Goal: Task Accomplishment & Management: Use online tool/utility

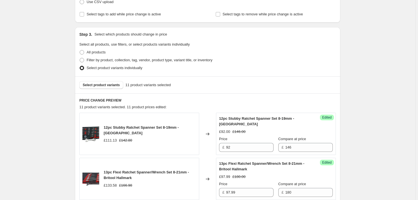
scroll to position [128, 0]
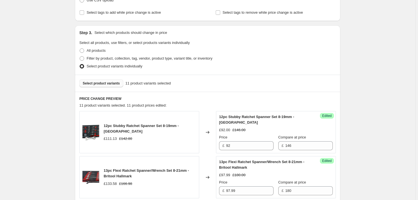
click at [97, 84] on span "Select product variants" at bounding box center [101, 83] width 37 height 4
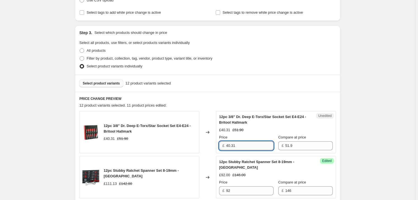
click at [240, 144] on input "40.31" at bounding box center [250, 145] width 48 height 9
drag, startPoint x: 240, startPoint y: 144, endPoint x: 216, endPoint y: 145, distance: 24.3
click at [216, 145] on div "12pc 3/8" Dr. Deep E-Torx/Star Socket Set E4-E24 - Britool Hallmark £40.31 £51.…" at bounding box center [207, 132] width 257 height 42
type input "38.00"
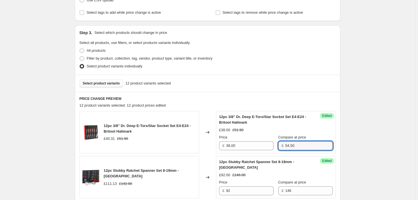
type input "54.50"
click at [99, 82] on span "Select product variants" at bounding box center [101, 83] width 37 height 4
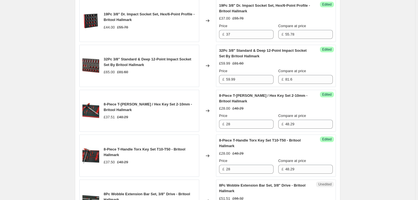
scroll to position [586, 0]
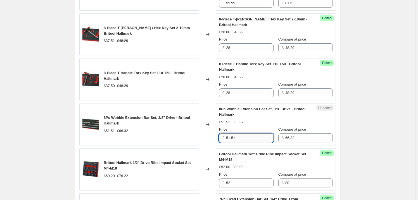
click at [243, 137] on input "51.51" at bounding box center [250, 137] width 48 height 9
drag, startPoint x: 243, startPoint y: 137, endPoint x: 225, endPoint y: 137, distance: 18.2
click at [225, 137] on div "£ 51.51" at bounding box center [246, 137] width 55 height 9
type input "43.00"
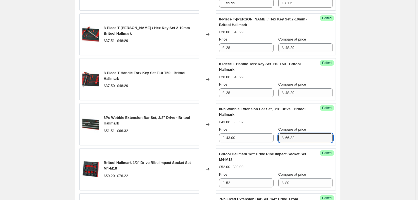
drag, startPoint x: 297, startPoint y: 138, endPoint x: 283, endPoint y: 139, distance: 14.6
click at [283, 139] on div "£ 66.32" at bounding box center [306, 137] width 55 height 9
type input "69.00"
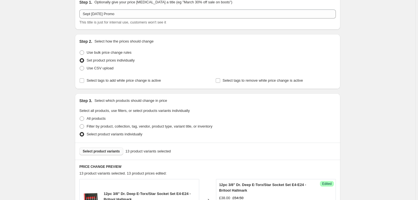
scroll to position [128, 0]
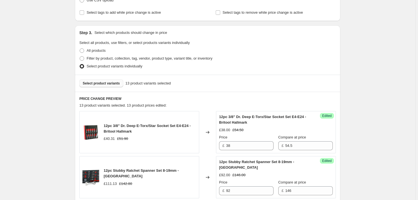
click at [104, 83] on span "Select product variants" at bounding box center [101, 83] width 37 height 4
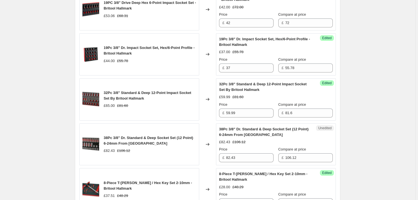
scroll to position [484, 0]
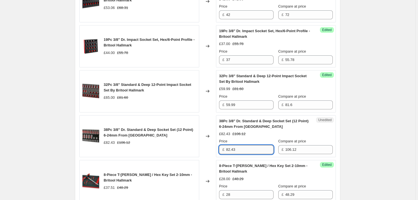
click at [244, 147] on input "82.43" at bounding box center [250, 149] width 48 height 9
drag, startPoint x: 244, startPoint y: 147, endPoint x: 178, endPoint y: 147, distance: 65.7
click at [178, 147] on div "38Pc 3/8" Dr. Standard & Deep Socket Set (12 Point) 6-24mm From Britool Hallmar…" at bounding box center [207, 136] width 257 height 42
type input "48.33"
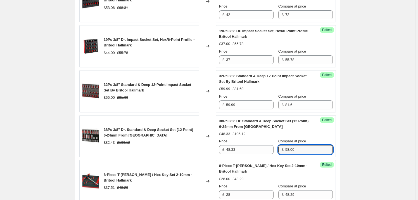
type input "58.00"
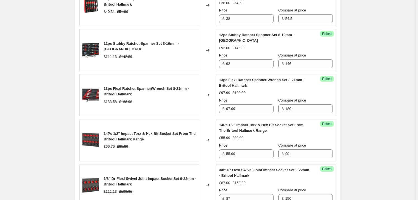
scroll to position [128, 0]
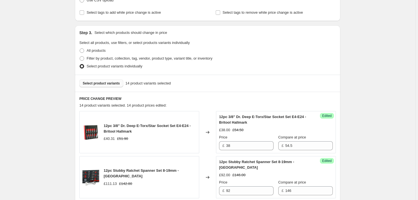
click at [99, 82] on span "Select product variants" at bounding box center [101, 83] width 37 height 4
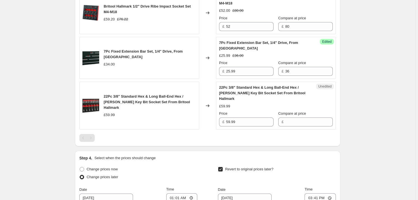
scroll to position [789, 0]
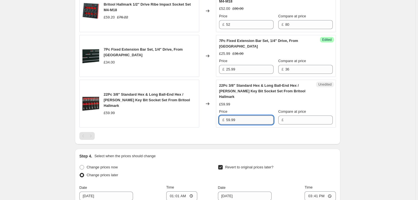
click at [247, 116] on input "59.99" at bounding box center [250, 120] width 48 height 9
drag, startPoint x: 247, startPoint y: 113, endPoint x: 186, endPoint y: 116, distance: 61.6
click at [186, 116] on div "22Pc 3/8" Standard Hex & Long Ball-End Hex / [PERSON_NAME] Key Bit Socket Set F…" at bounding box center [207, 104] width 257 height 48
type input "45.00"
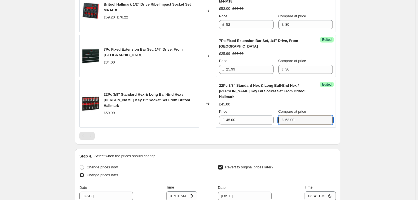
type input "63.00"
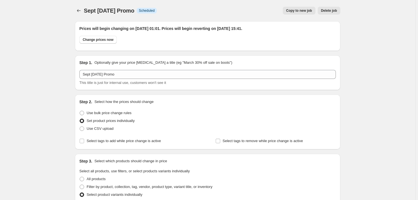
scroll to position [127, 0]
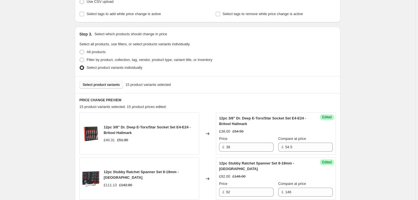
click at [103, 83] on span "Select product variants" at bounding box center [101, 85] width 37 height 4
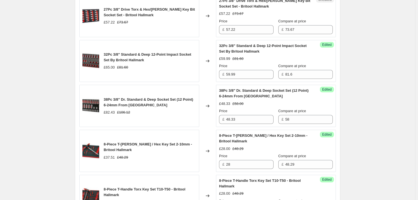
scroll to position [509, 0]
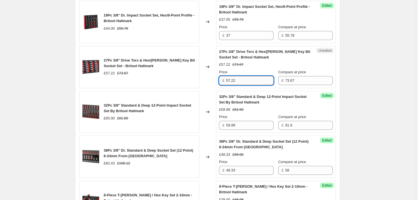
click at [242, 81] on input "57.22" at bounding box center [250, 80] width 48 height 9
drag, startPoint x: 242, startPoint y: 79, endPoint x: 203, endPoint y: 85, distance: 39.9
click at [203, 85] on div "27Pc 3/8" Drive Torx & Hex/[PERSON_NAME] Key Bit Socket Set - Britool Hallmark …" at bounding box center [207, 67] width 257 height 42
type input "49.99"
type input "77.00"
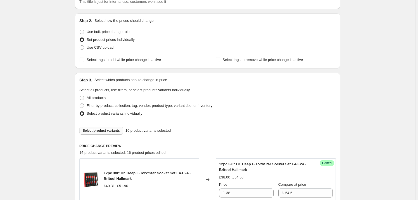
scroll to position [102, 0]
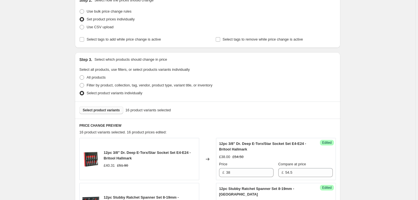
click at [102, 110] on span "Select product variants" at bounding box center [101, 110] width 37 height 4
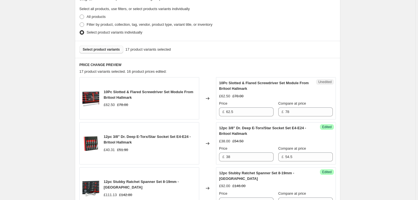
scroll to position [178, 0]
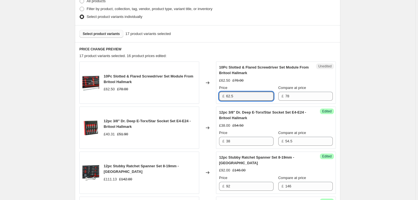
drag, startPoint x: 246, startPoint y: 92, endPoint x: 174, endPoint y: 104, distance: 72.9
type input "55.00"
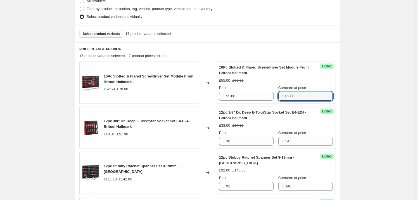
type input "82.00"
click at [106, 33] on span "Select product variants" at bounding box center [101, 34] width 37 height 4
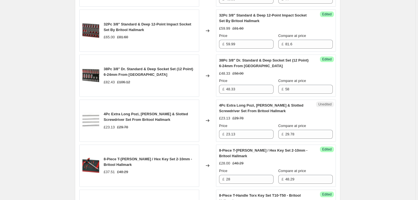
scroll to position [661, 0]
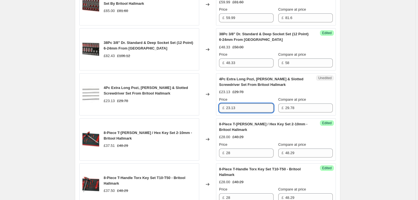
click at [242, 105] on input "23.13" at bounding box center [250, 107] width 48 height 9
drag, startPoint x: 242, startPoint y: 105, endPoint x: 204, endPoint y: 113, distance: 38.2
click at [204, 113] on div "4Pc Extra Long Pozi, [PERSON_NAME] & Slotted Screwdriver Set From Britool Hallm…" at bounding box center [207, 94] width 257 height 42
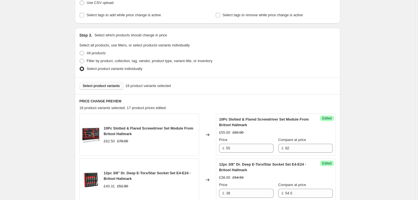
scroll to position [102, 0]
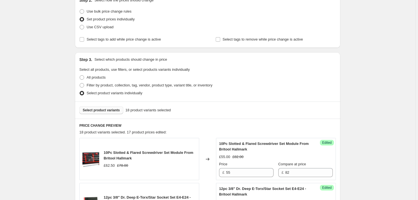
type input "19.99"
click at [95, 108] on span "Select product variants" at bounding box center [101, 110] width 37 height 4
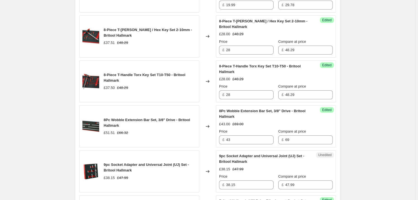
scroll to position [814, 0]
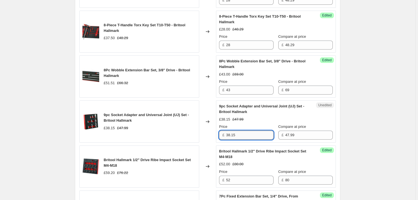
click at [247, 135] on input "38.15" at bounding box center [250, 135] width 48 height 9
drag, startPoint x: 169, startPoint y: 138, endPoint x: 165, endPoint y: 137, distance: 4.3
click at [164, 137] on div "9pc Socket Adapter and Universal Joint (UJ) Set - Britool Hallmark £38.15 £47.9…" at bounding box center [207, 121] width 257 height 42
type input "26.00"
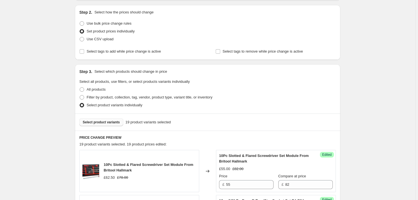
scroll to position [76, 0]
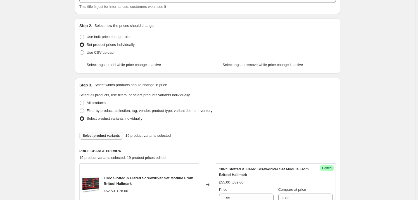
click at [98, 135] on span "Select product variants" at bounding box center [101, 135] width 37 height 4
click at [97, 135] on span "Select product variants" at bounding box center [101, 135] width 37 height 4
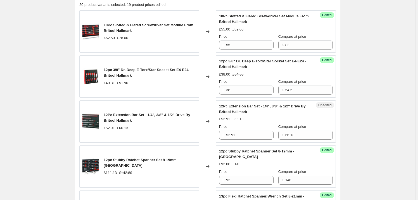
scroll to position [280, 0]
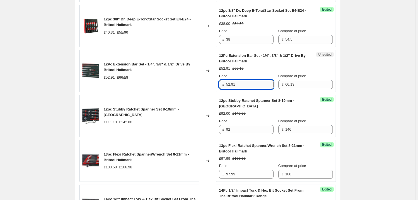
click at [244, 86] on input "52.91" at bounding box center [250, 84] width 48 height 9
drag, startPoint x: 244, startPoint y: 84, endPoint x: 210, endPoint y: 83, distance: 33.6
click at [210, 83] on div "12Pc Extension Bar Set - 1/4", 3/8" & 1/2" Drive By Britool Hallmark £52.91 £66…" at bounding box center [207, 71] width 257 height 42
type input "49.99"
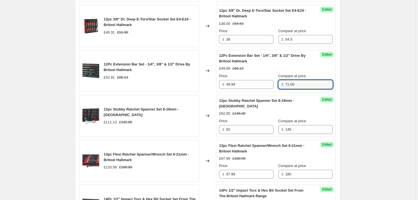
type input "71.00"
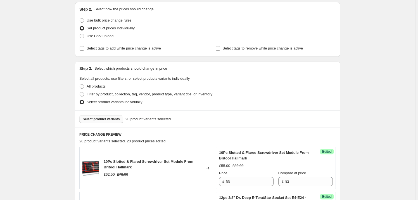
scroll to position [127, 0]
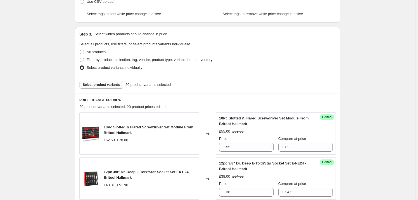
click at [105, 84] on span "Select product variants" at bounding box center [101, 85] width 37 height 4
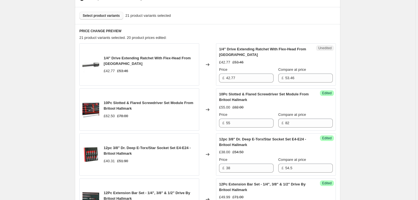
scroll to position [203, 0]
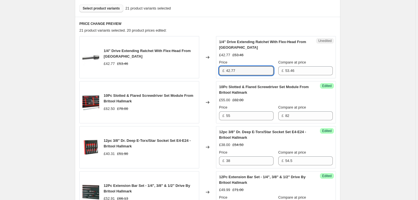
drag, startPoint x: 242, startPoint y: 72, endPoint x: 213, endPoint y: 72, distance: 29.1
click at [213, 72] on div "1/4" Drive Extending Ratchet With Flex-Head From Britool Hallmark £42.77 £53.46…" at bounding box center [207, 57] width 257 height 42
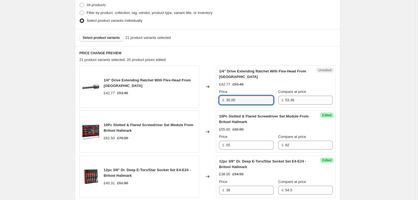
scroll to position [102, 0]
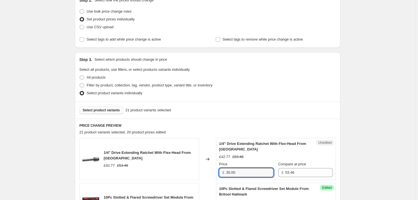
type input "35.00"
click at [105, 109] on span "Select product variants" at bounding box center [101, 110] width 37 height 4
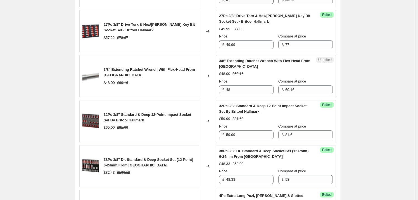
scroll to position [686, 0]
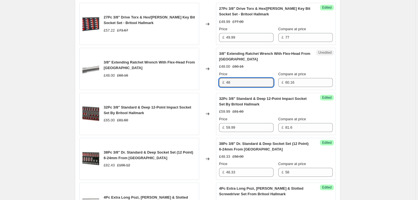
drag, startPoint x: 238, startPoint y: 81, endPoint x: 175, endPoint y: 84, distance: 63.5
click at [175, 84] on div "3/8" Extending Ratchet Wrench With Flex-Head From Britool Hallmark £48.00 £60.1…" at bounding box center [207, 69] width 257 height 42
type input "39.99"
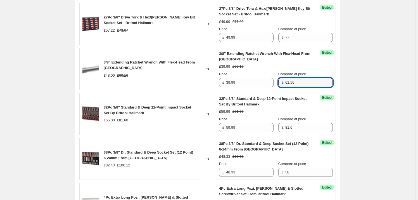
type input "61.50"
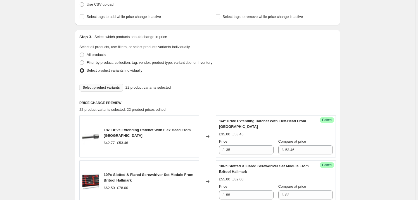
scroll to position [127, 0]
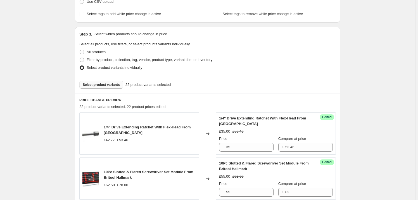
click at [92, 83] on span "Select product variants" at bounding box center [101, 85] width 37 height 4
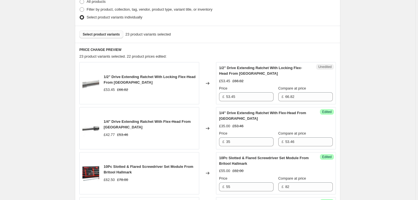
scroll to position [178, 0]
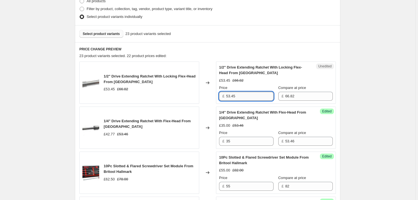
click at [249, 95] on input "53.45" at bounding box center [250, 96] width 48 height 9
drag, startPoint x: 243, startPoint y: 95, endPoint x: 199, endPoint y: 97, distance: 44.0
click at [199, 97] on div "1/2" Drive Extending Ratchet With Locking Flex-Head From [GEOGRAPHIC_DATA] £53.…" at bounding box center [207, 83] width 257 height 42
type input "45.00"
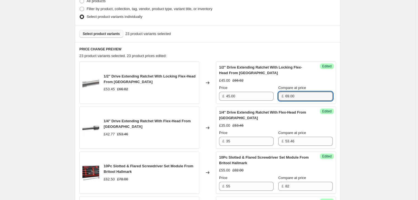
type input "69.00"
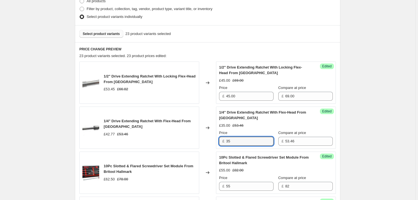
scroll to position [102, 0]
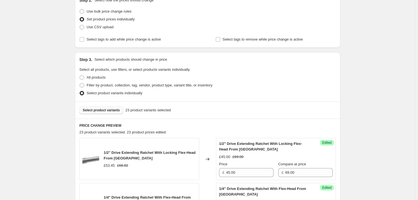
click at [102, 112] on span "Select product variants" at bounding box center [101, 110] width 37 height 4
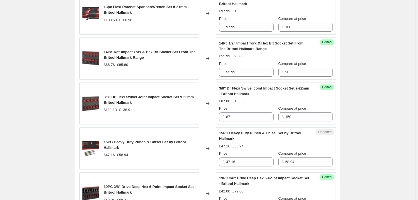
scroll to position [559, 0]
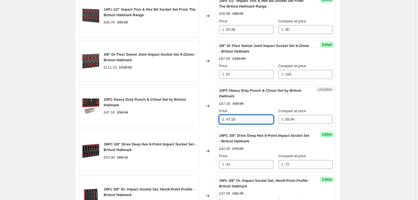
drag, startPoint x: 241, startPoint y: 117, endPoint x: 197, endPoint y: 118, distance: 44.5
click at [197, 118] on div "15PC Heavy Duty Punch & Chisel Set by Britool Hallmark £47.16 £58.94 Changed to…" at bounding box center [207, 106] width 257 height 42
type input "36.00"
type input "63.00"
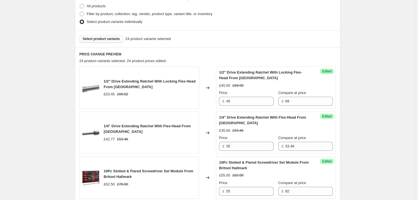
scroll to position [127, 0]
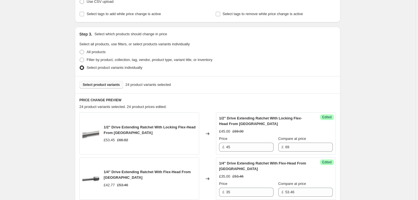
click at [96, 84] on span "Select product variants" at bounding box center [101, 85] width 37 height 4
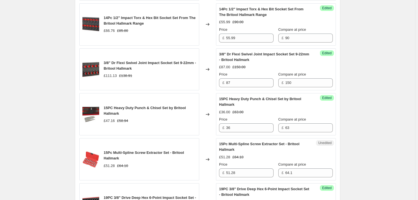
scroll to position [559, 0]
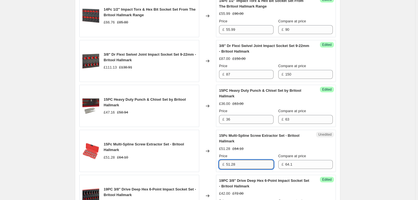
click at [240, 164] on input "51.28" at bounding box center [250, 164] width 48 height 9
drag, startPoint x: 240, startPoint y: 164, endPoint x: 194, endPoint y: 165, distance: 45.6
click at [194, 165] on div "15Pc Multi-Spline Screw Extractor Set - Britool Hallmark £51.28 £64.10 Changed …" at bounding box center [207, 151] width 257 height 42
type input "39.99"
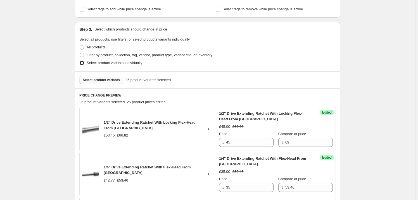
scroll to position [127, 0]
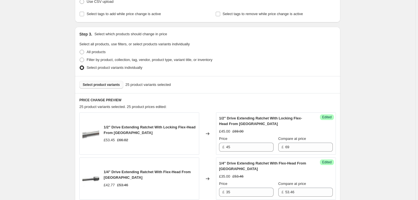
click at [102, 85] on span "Select product variants" at bounding box center [101, 85] width 37 height 4
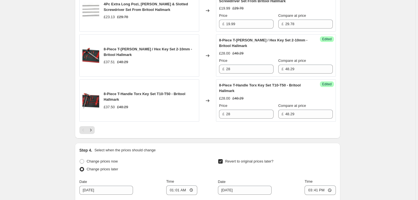
scroll to position [1017, 0]
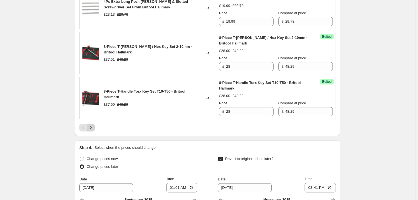
click at [91, 126] on icon "Next" at bounding box center [91, 128] width 6 height 6
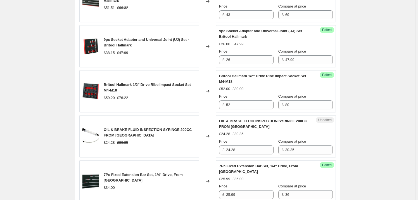
scroll to position [285, 0]
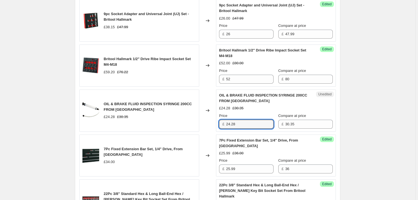
drag, startPoint x: 241, startPoint y: 123, endPoint x: 187, endPoint y: 123, distance: 54.0
click at [187, 123] on div "OIL & BRAKE FLUID INSPECTION SYRINGE 200CC FROM [GEOGRAPHIC_DATA] £24.28 £30.35…" at bounding box center [207, 111] width 257 height 42
type input "21.00"
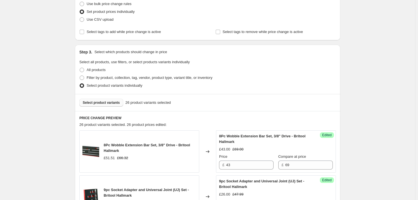
scroll to position [81, 0]
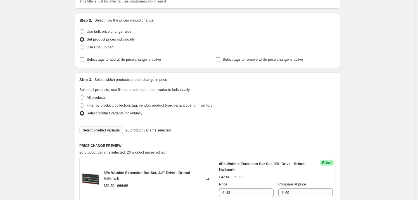
click at [110, 131] on span "Select product variants" at bounding box center [101, 130] width 37 height 4
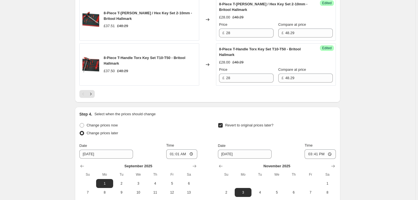
scroll to position [1099, 0]
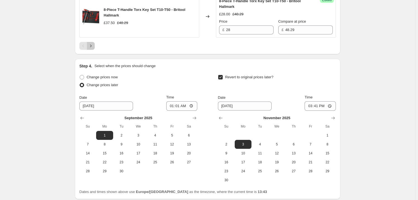
click at [92, 45] on icon "Next" at bounding box center [91, 46] width 6 height 6
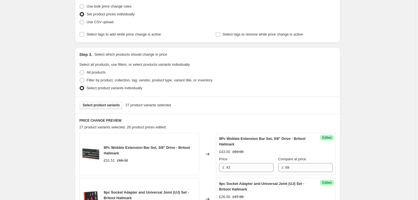
scroll to position [127, 0]
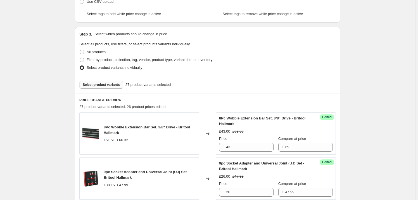
click at [102, 83] on span "Select product variants" at bounding box center [101, 85] width 37 height 4
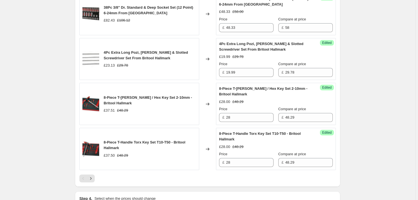
scroll to position [1043, 0]
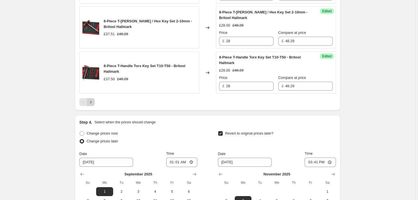
click at [92, 100] on icon "Next" at bounding box center [91, 102] width 6 height 6
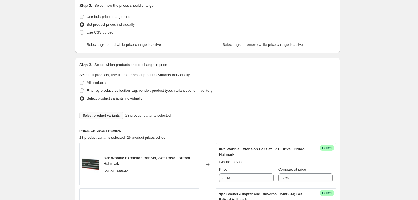
scroll to position [102, 0]
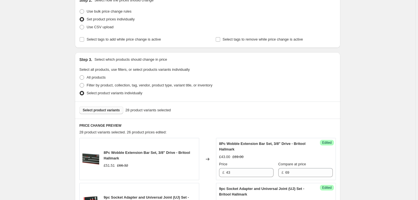
click at [98, 111] on span "Select product variants" at bounding box center [101, 110] width 37 height 4
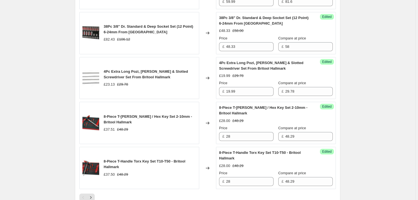
scroll to position [1017, 0]
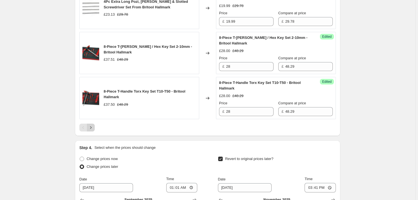
click at [90, 126] on icon "Next" at bounding box center [91, 128] width 6 height 6
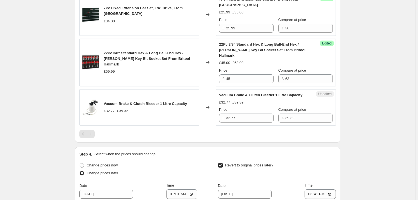
scroll to position [459, 0]
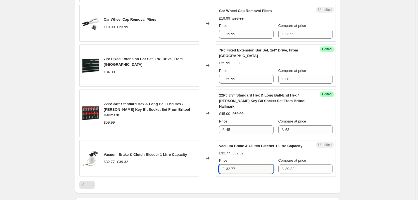
click at [246, 164] on input "32.77" at bounding box center [250, 168] width 48 height 9
type input "3"
type input "29.99"
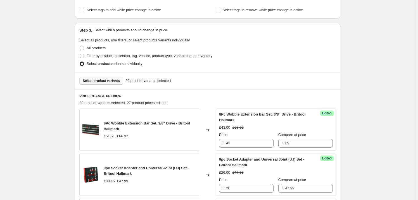
scroll to position [127, 0]
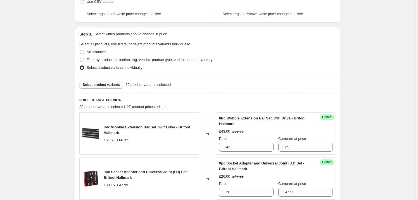
click at [101, 86] on span "Select product variants" at bounding box center [101, 85] width 37 height 4
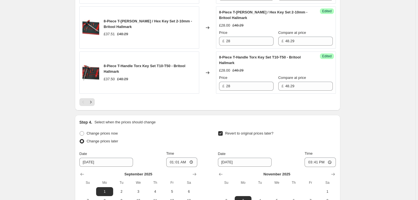
scroll to position [1093, 0]
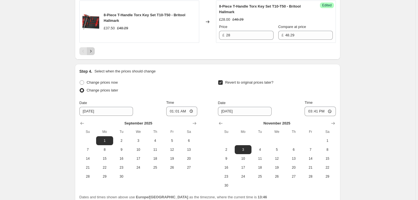
click at [92, 50] on icon "Next" at bounding box center [91, 51] width 6 height 6
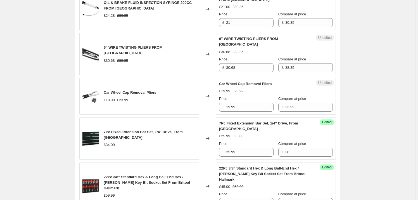
scroll to position [403, 0]
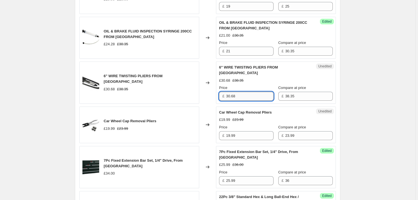
click at [240, 95] on input "30.68" at bounding box center [250, 96] width 48 height 9
drag, startPoint x: 240, startPoint y: 95, endPoint x: 215, endPoint y: 99, distance: 24.9
click at [215, 99] on div "6" WIRE TWISTING PLIERS FROM [GEOGRAPHIC_DATA] £30.68 £38.35 Changed to Unedite…" at bounding box center [207, 83] width 257 height 42
type input "29.99"
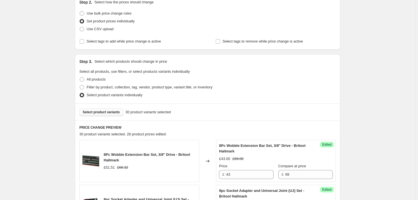
scroll to position [98, 0]
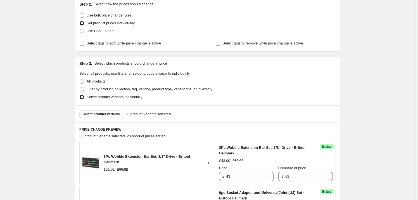
click at [100, 113] on span "Select product variants" at bounding box center [101, 114] width 37 height 4
click at [96, 114] on span "Select product variants" at bounding box center [101, 114] width 37 height 4
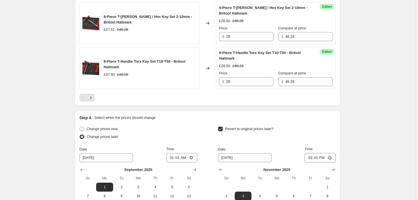
scroll to position [1089, 0]
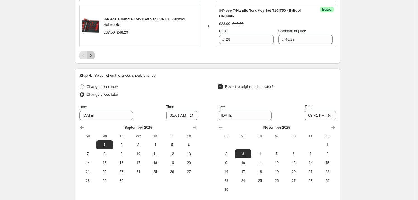
click at [93, 53] on icon "Next" at bounding box center [91, 56] width 6 height 6
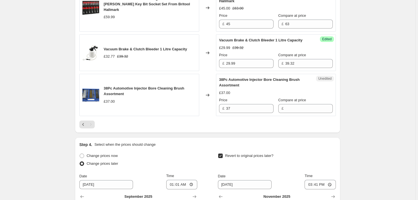
scroll to position [600, 0]
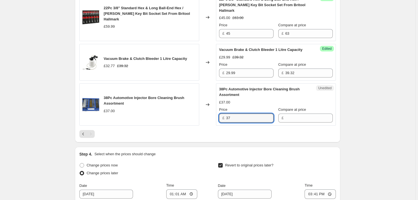
drag, startPoint x: 218, startPoint y: 113, endPoint x: 215, endPoint y: 113, distance: 3.4
click at [215, 113] on div "38Pc Automotive Injector Bore Cleaning Brush Assortment £37.00 Changed to Unedi…" at bounding box center [207, 104] width 257 height 42
type input "29.99"
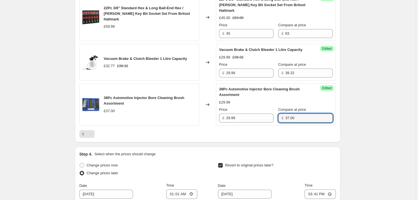
type input "37.00"
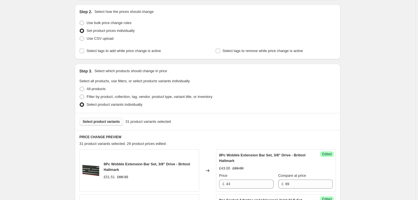
scroll to position [143, 0]
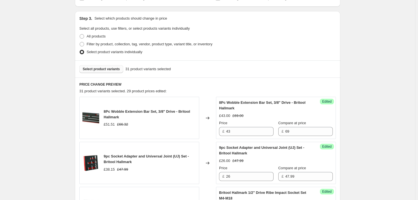
click at [106, 67] on span "Select product variants" at bounding box center [101, 69] width 37 height 4
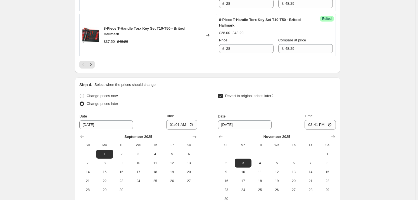
scroll to position [1083, 0]
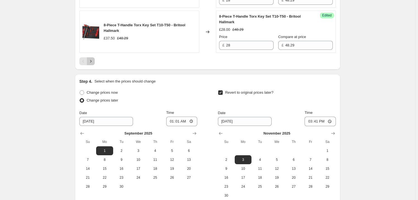
click at [93, 59] on icon "Next" at bounding box center [91, 61] width 6 height 6
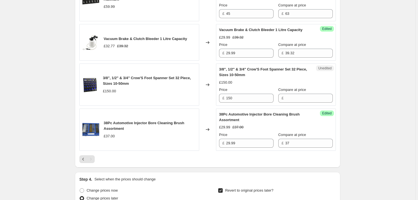
scroll to position [620, 0]
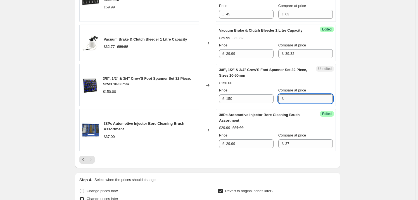
click at [292, 94] on input "Compare at price" at bounding box center [310, 98] width 48 height 9
type input "150.00"
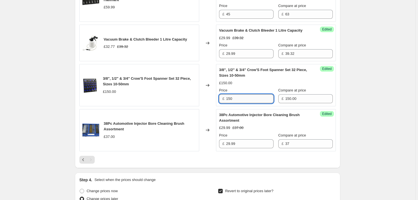
click at [241, 94] on input "150" at bounding box center [250, 98] width 48 height 9
drag, startPoint x: 242, startPoint y: 89, endPoint x: 212, endPoint y: 92, distance: 30.1
click at [212, 92] on div "3/8", 1/2" & 3/4" Crow'S Foot Spanner Set 32 Piece, Sizes 10-50mm £150.00 Chang…" at bounding box center [207, 85] width 257 height 42
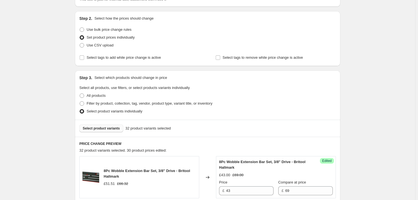
scroll to position [102, 0]
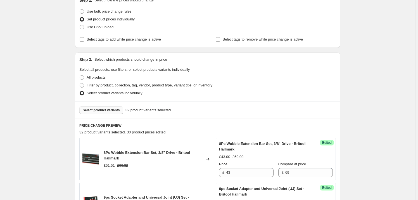
type input "129.99"
click at [101, 109] on span "Select product variants" at bounding box center [101, 110] width 37 height 4
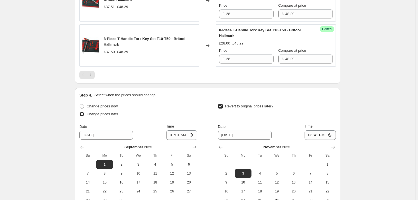
scroll to position [1119, 0]
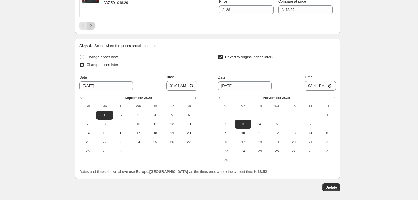
click at [93, 23] on icon "Next" at bounding box center [91, 26] width 6 height 6
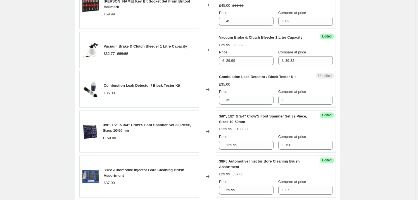
scroll to position [608, 0]
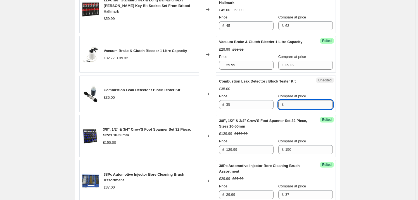
click at [301, 100] on input "Compare at price" at bounding box center [310, 104] width 48 height 9
type input "35.00"
click at [248, 100] on input "35" at bounding box center [250, 104] width 48 height 9
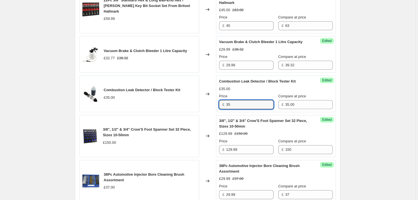
drag, startPoint x: 245, startPoint y: 97, endPoint x: 216, endPoint y: 97, distance: 29.1
click at [216, 97] on div "Combustion Leak Detector / Block Tester Kit £35.00 Changed to Success Edited Co…" at bounding box center [207, 94] width 257 height 37
type input "28.99"
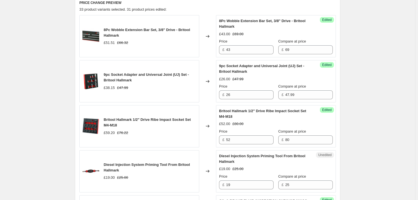
scroll to position [176, 0]
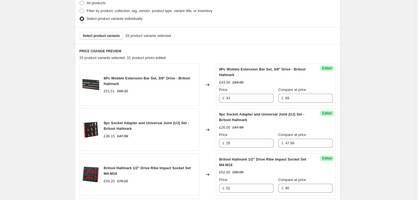
click at [107, 34] on span "Select product variants" at bounding box center [101, 36] width 37 height 4
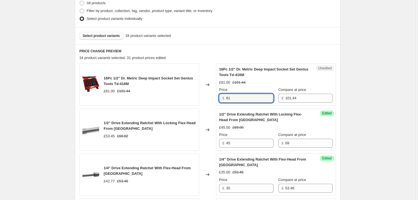
drag, startPoint x: 235, startPoint y: 99, endPoint x: 207, endPoint y: 97, distance: 28.0
click at [207, 97] on div "16Pc 1/2" Dr. Metric Deep Impact Socket Set Genius Tools Td-416M £81.00 £101.44…" at bounding box center [207, 84] width 257 height 42
type input "62.00"
click at [107, 35] on span "Select product variants" at bounding box center [101, 36] width 37 height 4
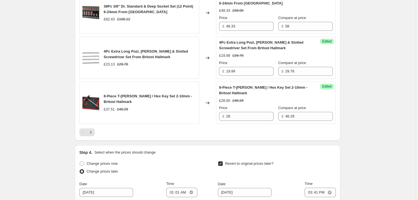
scroll to position [1015, 0]
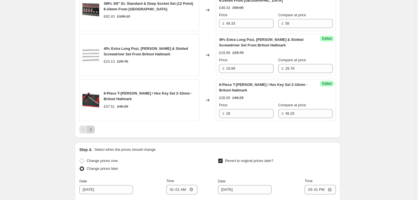
click at [91, 127] on icon "Next" at bounding box center [91, 130] width 6 height 6
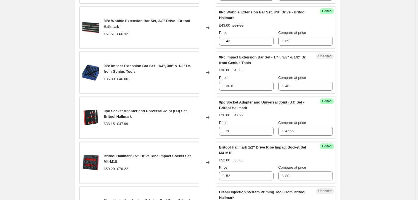
scroll to position [266, 0]
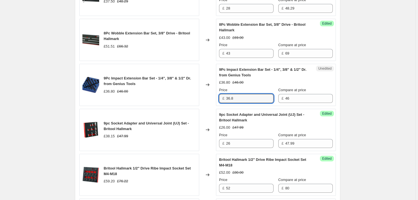
drag, startPoint x: 248, startPoint y: 97, endPoint x: 191, endPoint y: 98, distance: 56.8
click at [191, 98] on div "9Pc Impact Extension Bar Set - 1/4", 3/8" & 1/2" Dr. from Genius Tools £36.80 £…" at bounding box center [207, 85] width 257 height 42
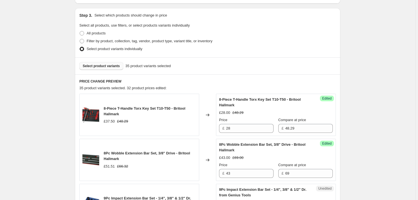
scroll to position [138, 0]
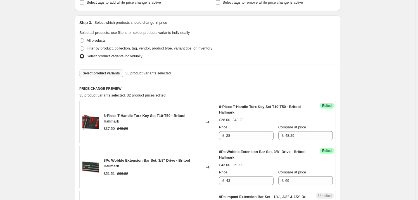
type input "29.99"
click at [100, 73] on span "Select product variants" at bounding box center [101, 73] width 37 height 4
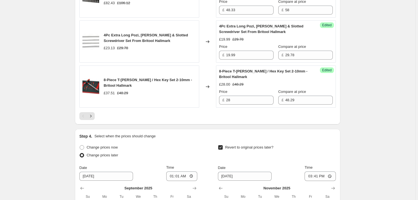
scroll to position [1079, 0]
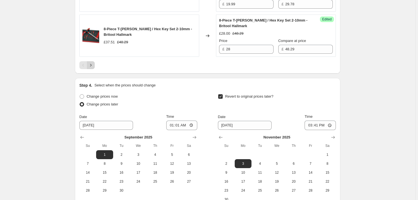
click at [93, 63] on icon "Next" at bounding box center [91, 65] width 6 height 6
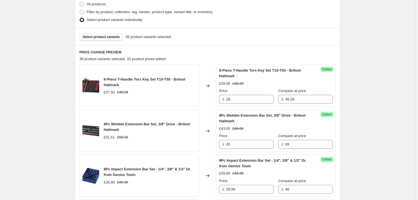
scroll to position [178, 0]
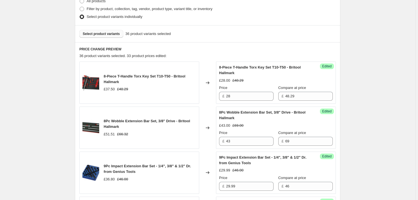
click at [103, 33] on span "Select product variants" at bounding box center [101, 34] width 37 height 4
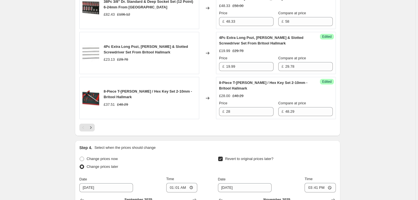
scroll to position [1043, 0]
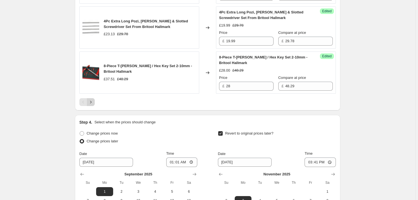
click at [93, 102] on icon "Next" at bounding box center [91, 102] width 6 height 6
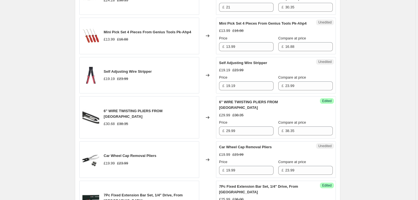
scroll to position [528, 0]
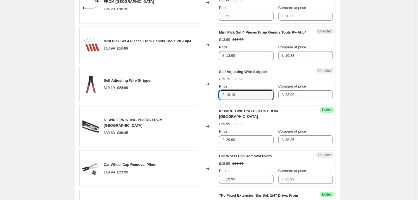
drag, startPoint x: 243, startPoint y: 100, endPoint x: 212, endPoint y: 99, distance: 30.8
click at [212, 99] on div "Self Adjusting Wire Stripper £19.19 £23.99 Changed to Unedited Self Adjusting W…" at bounding box center [207, 84] width 257 height 37
type input "15.99"
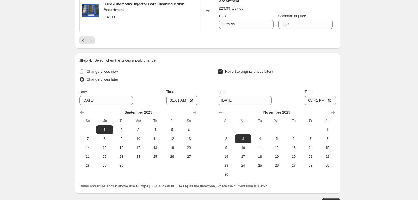
scroll to position [985, 0]
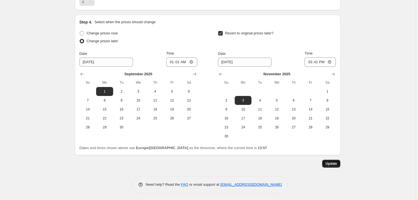
click at [332, 162] on span "Update" at bounding box center [331, 163] width 11 height 4
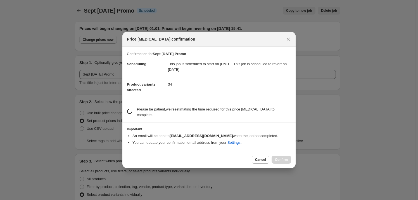
scroll to position [0, 0]
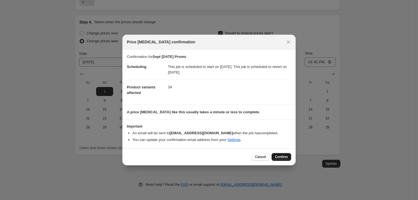
click at [286, 158] on span "Confirm" at bounding box center [281, 157] width 13 height 4
